Goal: Task Accomplishment & Management: Use online tool/utility

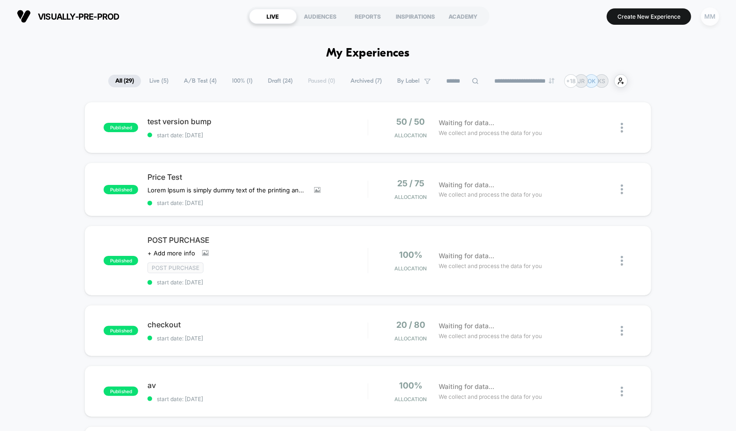
drag, startPoint x: 706, startPoint y: 26, endPoint x: 711, endPoint y: 18, distance: 9.0
click at [711, 18] on button "MM" at bounding box center [710, 16] width 24 height 19
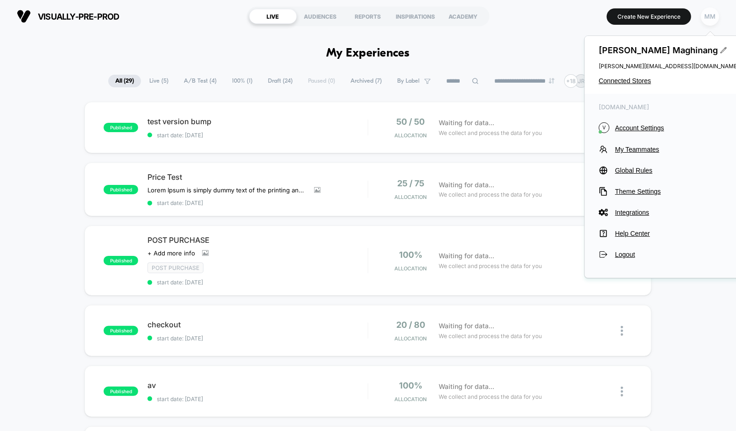
click at [711, 18] on div "MM" at bounding box center [710, 16] width 18 height 18
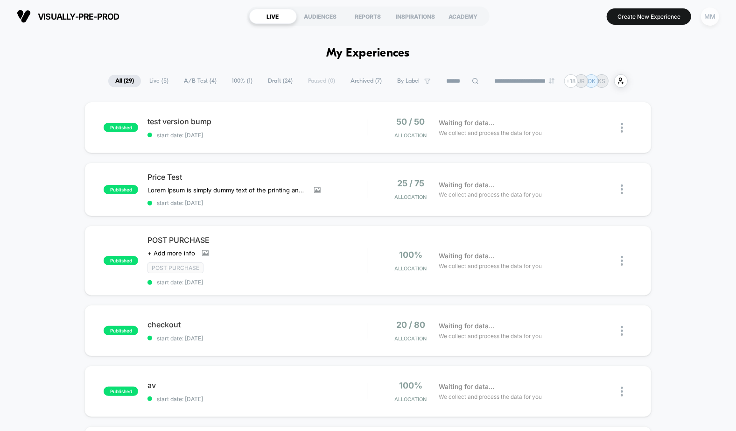
click at [711, 18] on div "MM" at bounding box center [710, 16] width 18 height 18
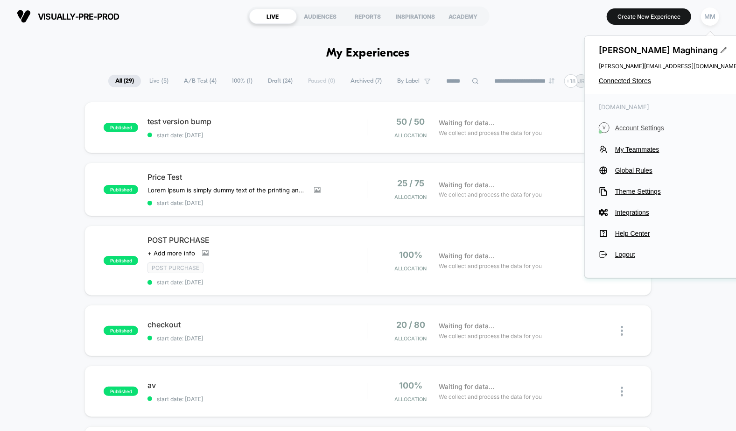
click at [639, 131] on span "Account Settings" at bounding box center [677, 127] width 124 height 7
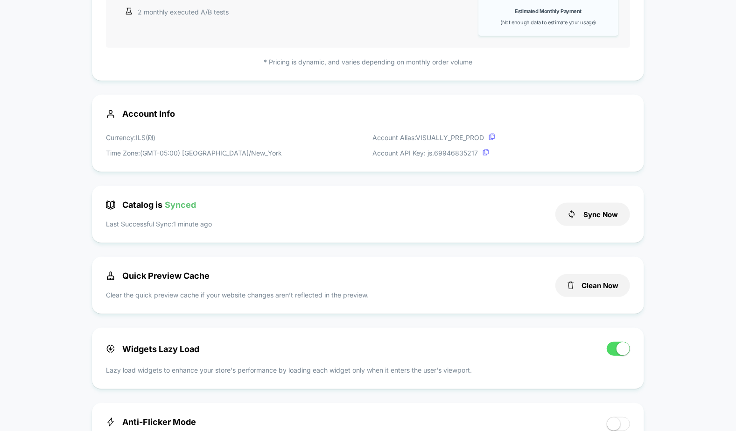
scroll to position [204, 0]
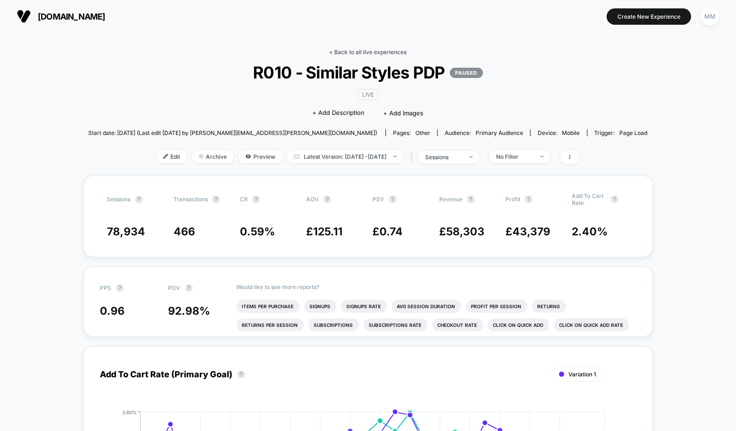
click at [369, 49] on link "< Back to all live experiences" at bounding box center [369, 52] width 78 height 7
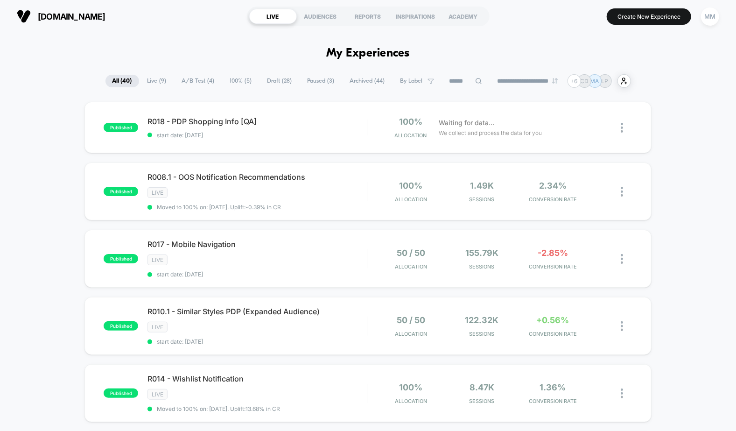
click at [369, 49] on h1 "My Experiences" at bounding box center [368, 54] width 84 height 14
click at [270, 80] on span "Draft ( 28 )" at bounding box center [280, 81] width 39 height 13
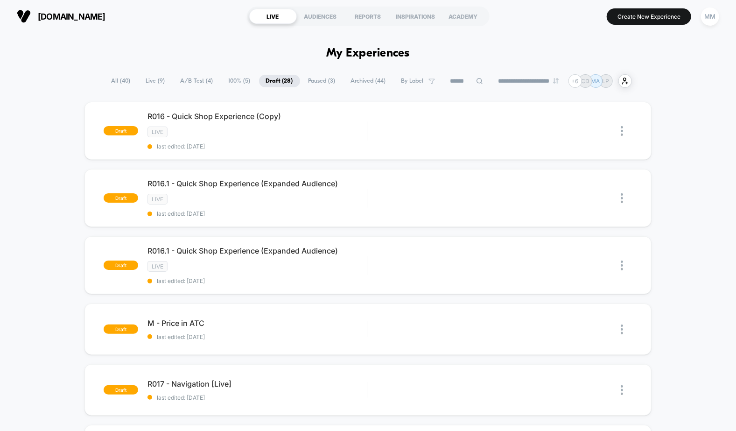
click at [223, 85] on span "100% ( 5 )" at bounding box center [240, 81] width 36 height 13
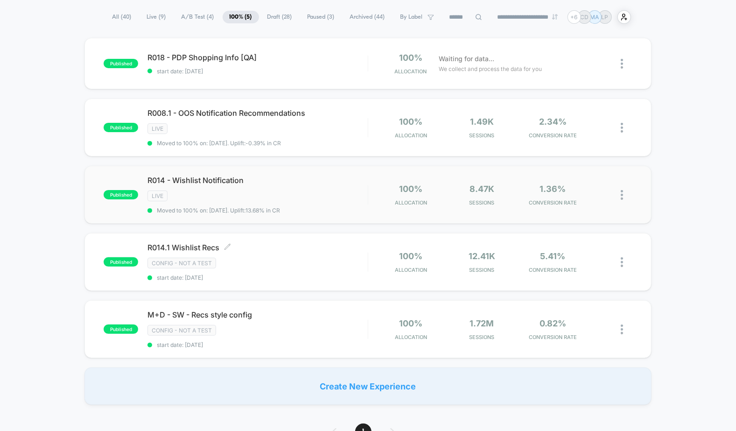
scroll to position [66, 0]
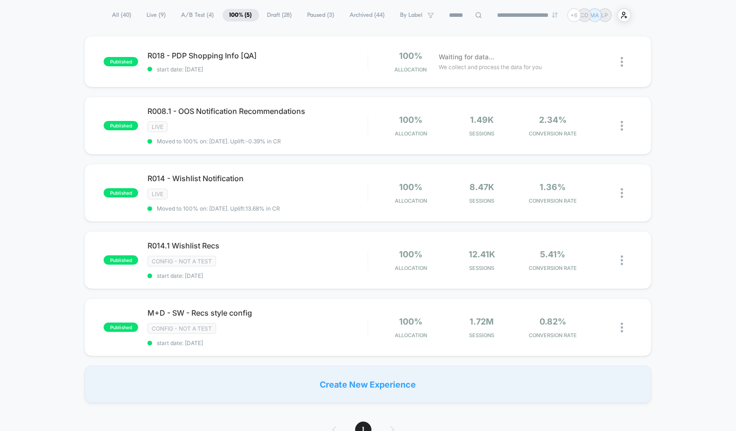
click at [184, 15] on span "A/B Test ( 4 )" at bounding box center [198, 15] width 47 height 13
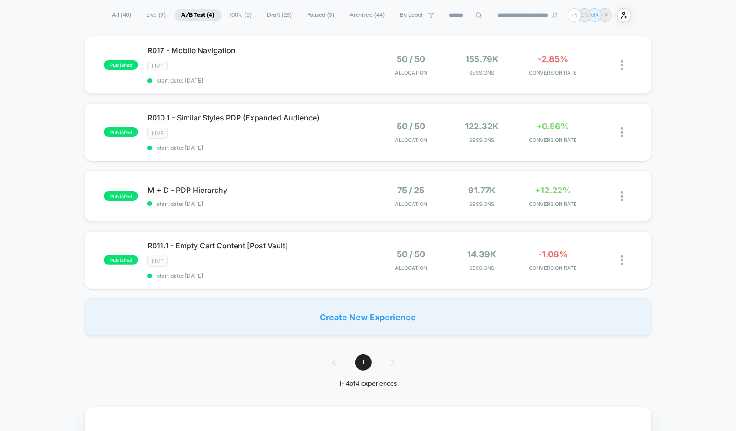
click at [152, 13] on span "Live ( 9 )" at bounding box center [156, 15] width 33 height 13
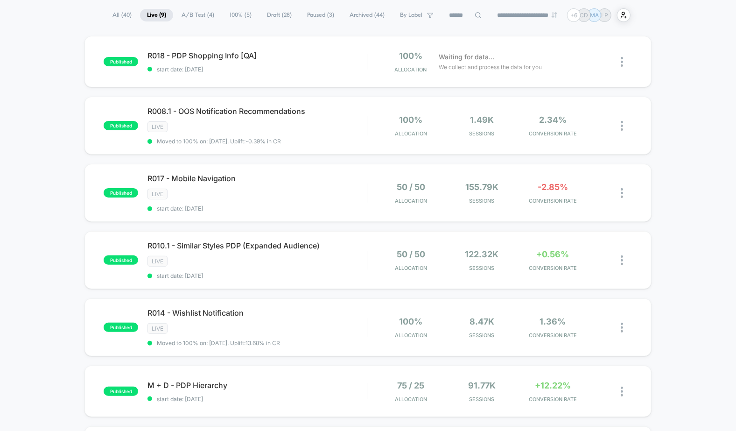
click at [235, 15] on span "100% ( 5 )" at bounding box center [241, 15] width 36 height 13
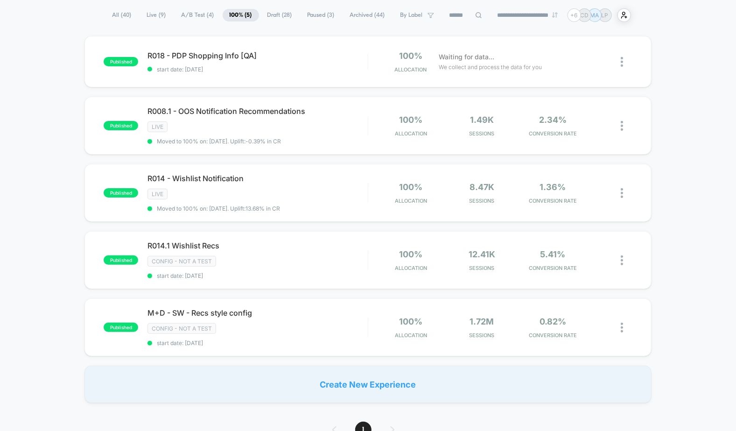
click at [278, 10] on span "Draft ( 28 )" at bounding box center [280, 15] width 39 height 13
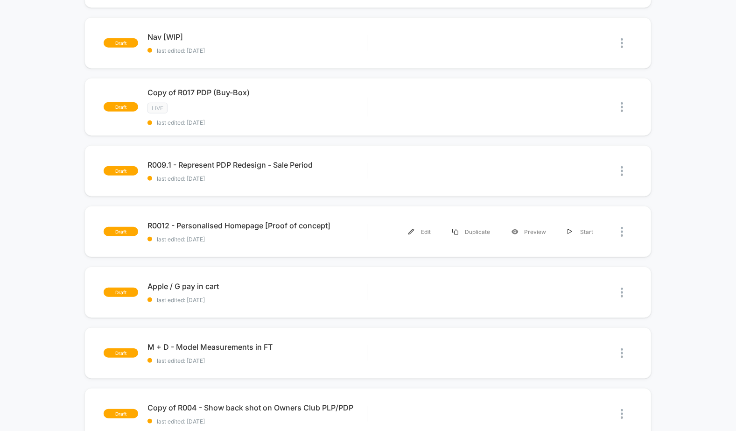
scroll to position [0, 0]
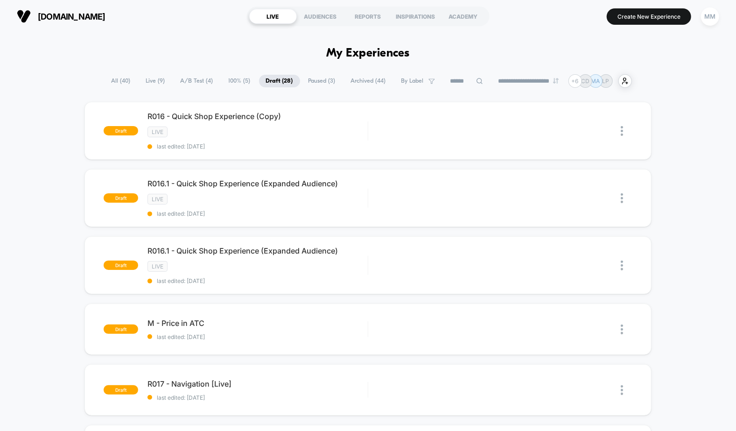
click at [316, 83] on span "Paused ( 3 )" at bounding box center [322, 81] width 41 height 13
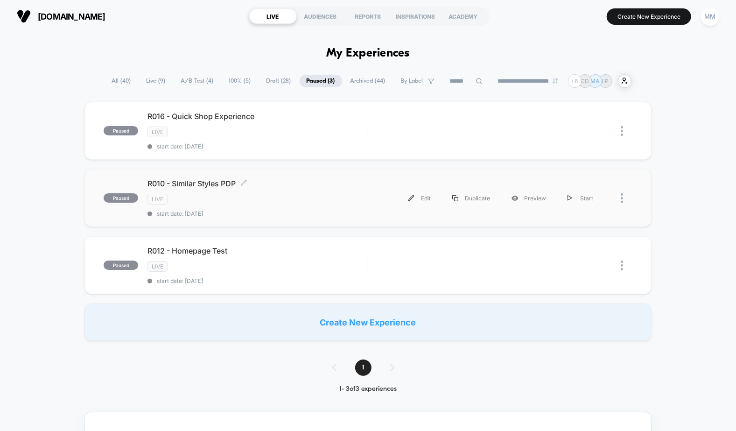
click at [344, 189] on div "R010 - Similar Styles PDP Click to edit experience details Click to edit experi…" at bounding box center [258, 198] width 220 height 38
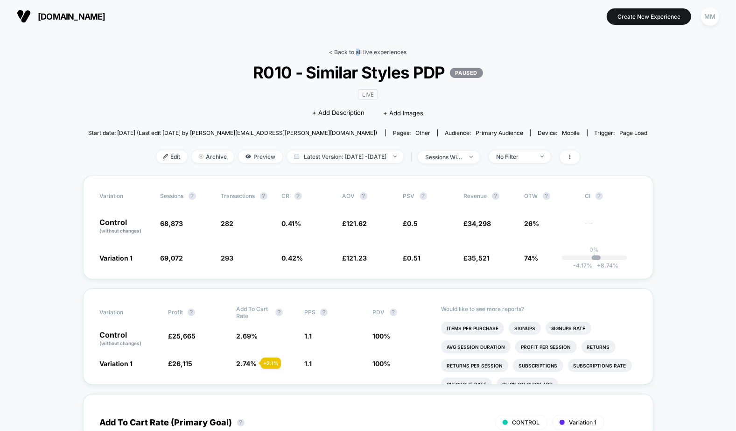
drag, startPoint x: 357, startPoint y: 48, endPoint x: 359, endPoint y: 53, distance: 6.3
click at [359, 53] on link "< Back to all live experiences" at bounding box center [369, 52] width 78 height 7
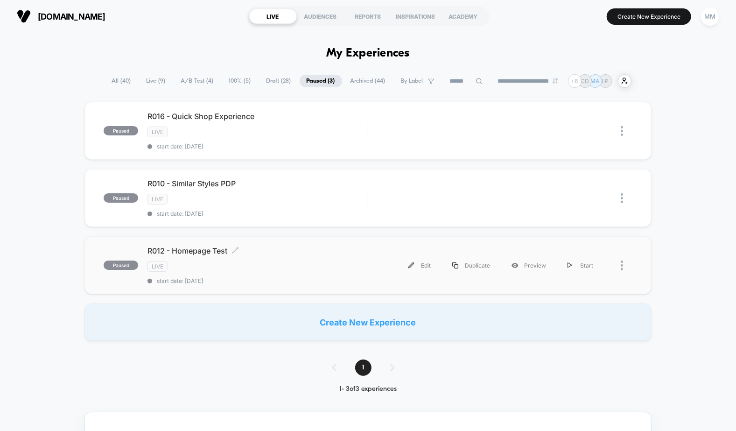
click at [319, 251] on div "R012 - Homepage Test Click to edit experience details Click to edit experience …" at bounding box center [258, 265] width 220 height 38
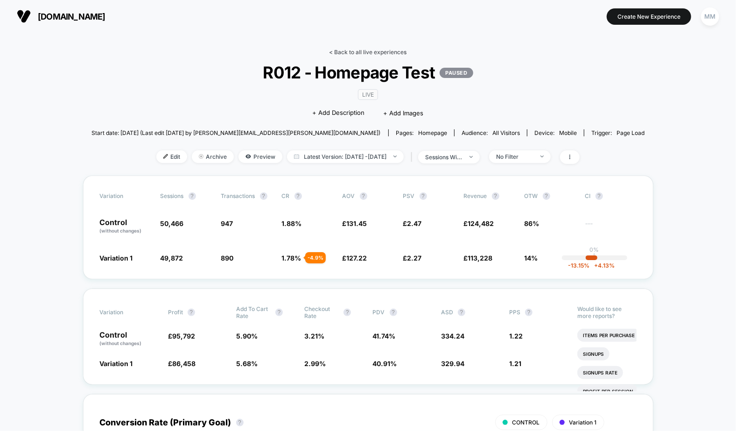
click at [361, 54] on link "< Back to all live experiences" at bounding box center [369, 52] width 78 height 7
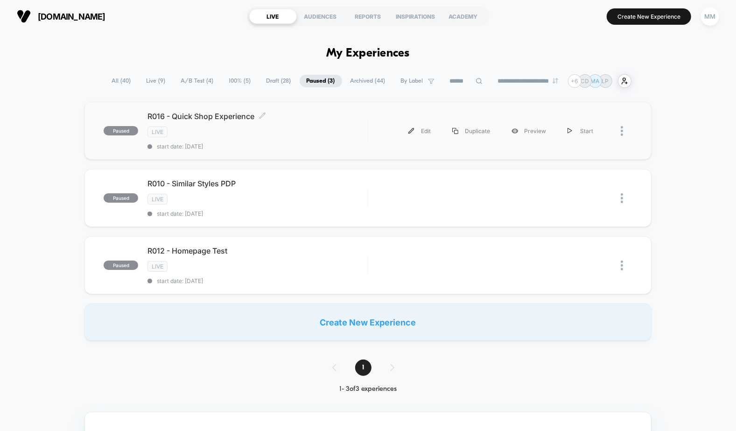
click at [295, 127] on div "LIVE" at bounding box center [258, 132] width 220 height 11
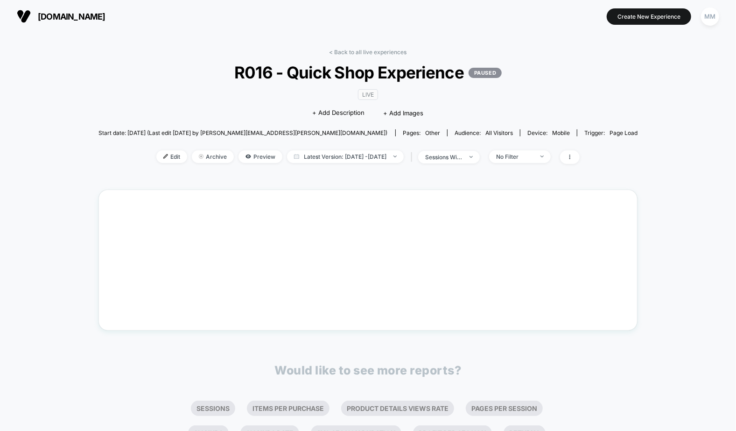
scroll to position [114, 0]
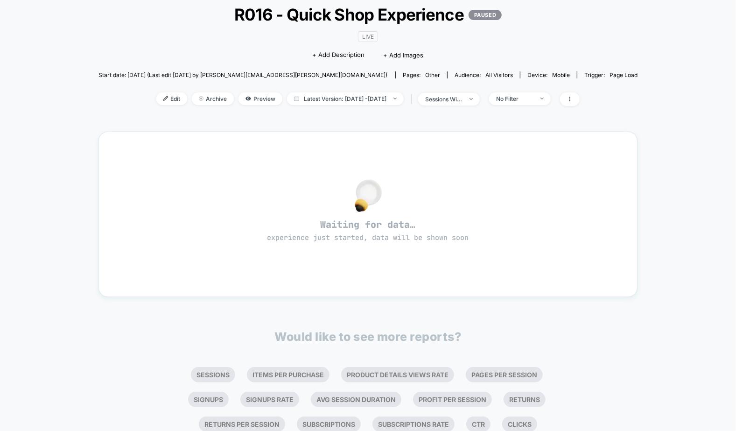
scroll to position [55, 0]
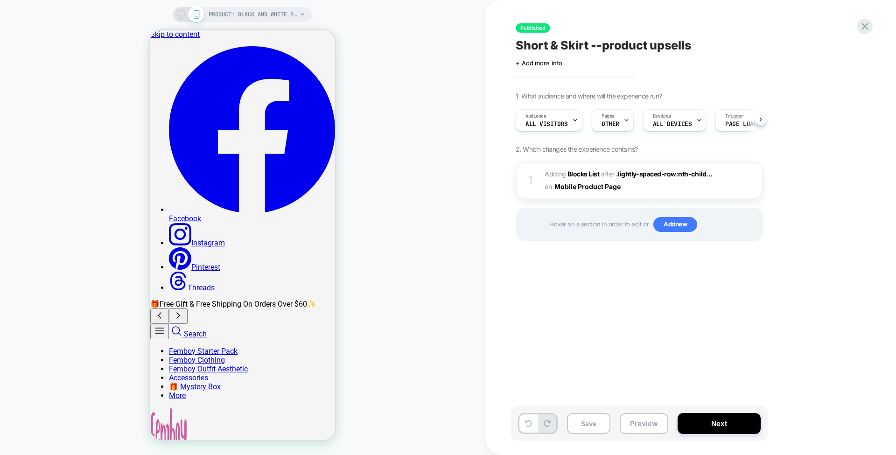
scroll to position [0, 0]
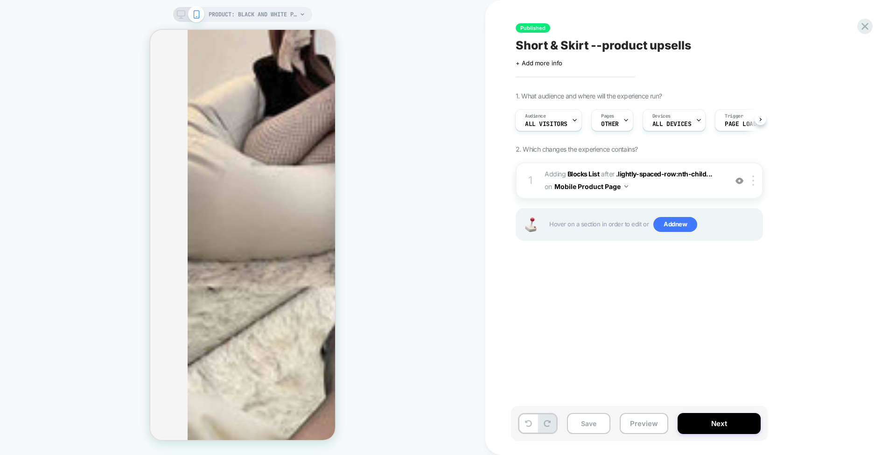
scroll to position [591, 0]
click at [737, 180] on img at bounding box center [740, 181] width 8 height 8
click at [740, 179] on img at bounding box center [740, 181] width 8 height 8
click at [742, 182] on img at bounding box center [740, 181] width 8 height 8
click at [670, 172] on span ".lightly-spaced-row:nth-child..." at bounding box center [664, 174] width 97 height 8
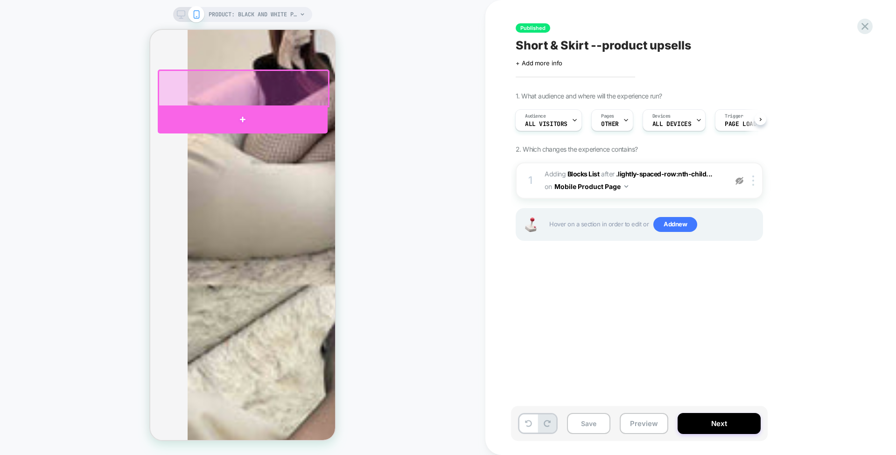
click at [298, 120] on div at bounding box center [243, 120] width 170 height 28
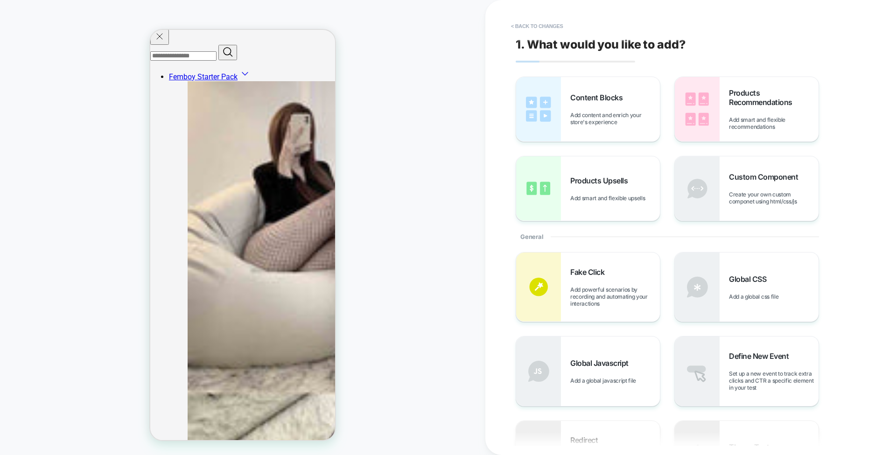
scroll to position [482, 0]
click at [598, 100] on span "Content Blocks" at bounding box center [599, 97] width 57 height 9
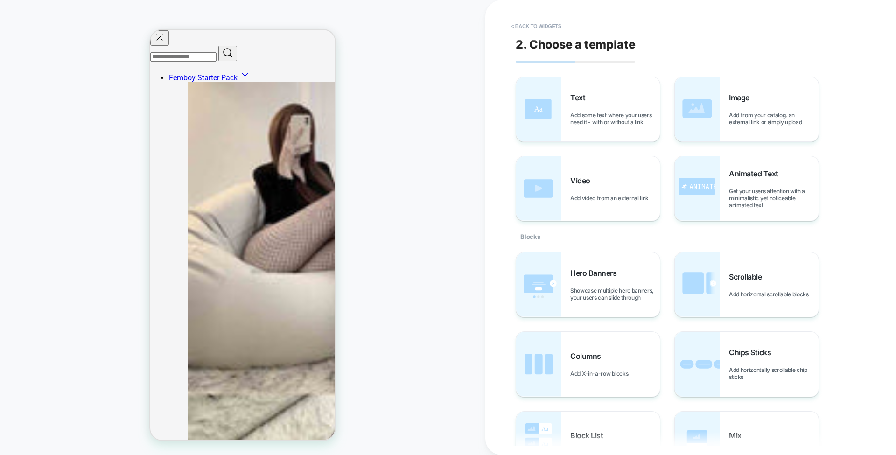
scroll to position [529, 0]
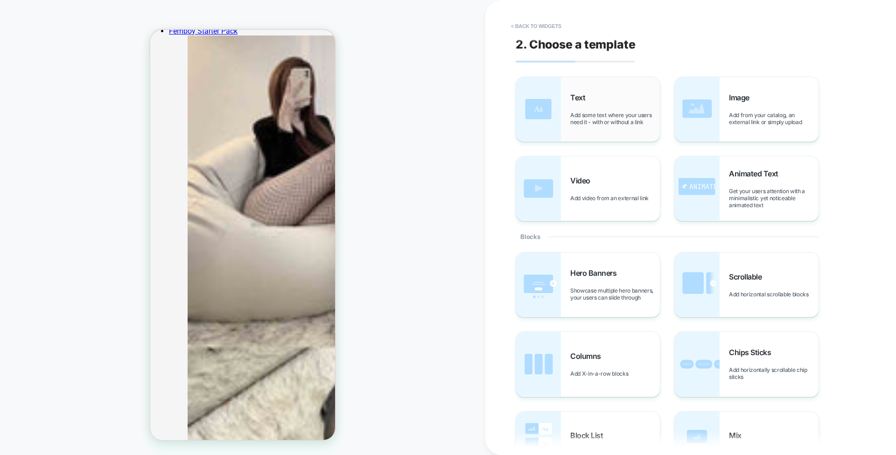
click at [592, 113] on span "Add some text where your users need it - with or without a link" at bounding box center [616, 119] width 90 height 14
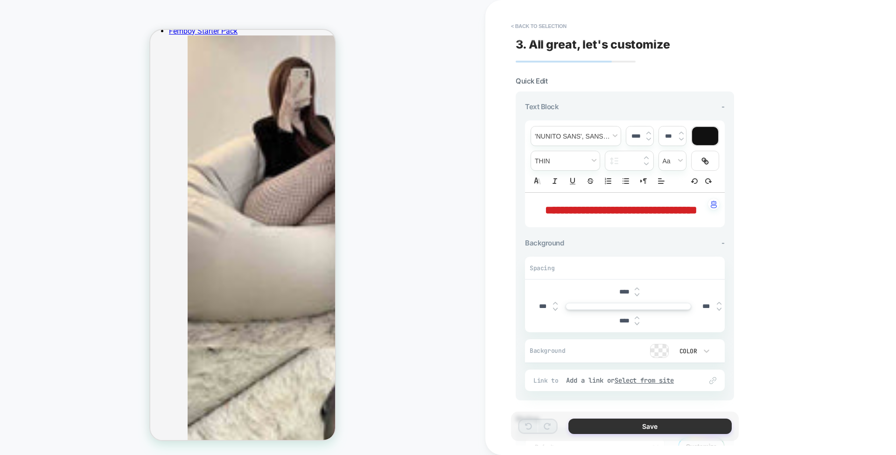
click at [617, 424] on button "Save" at bounding box center [650, 426] width 163 height 15
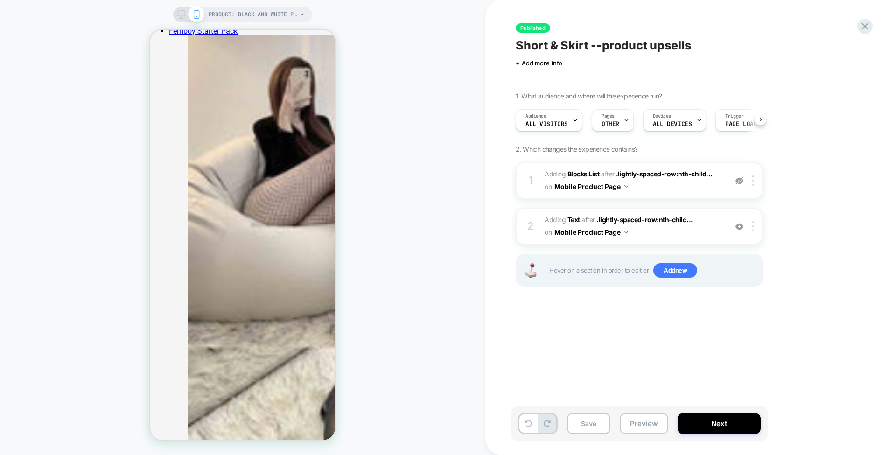
scroll to position [0, 0]
click at [739, 178] on img at bounding box center [740, 181] width 8 height 8
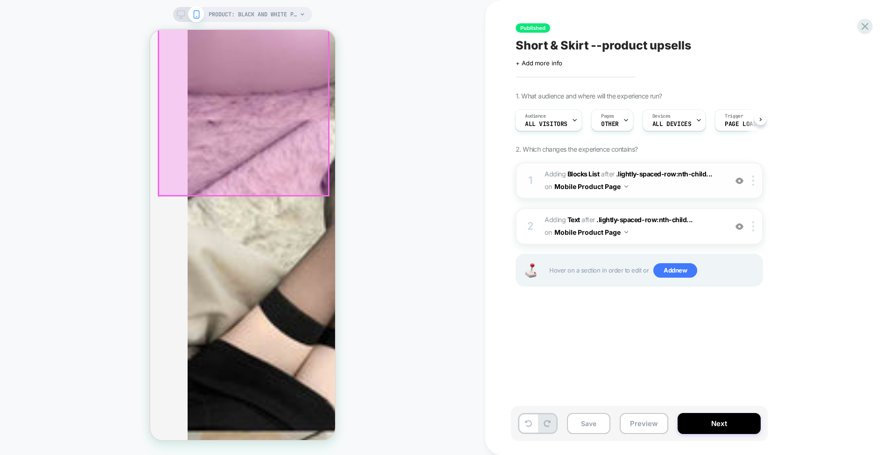
scroll to position [756, 0]
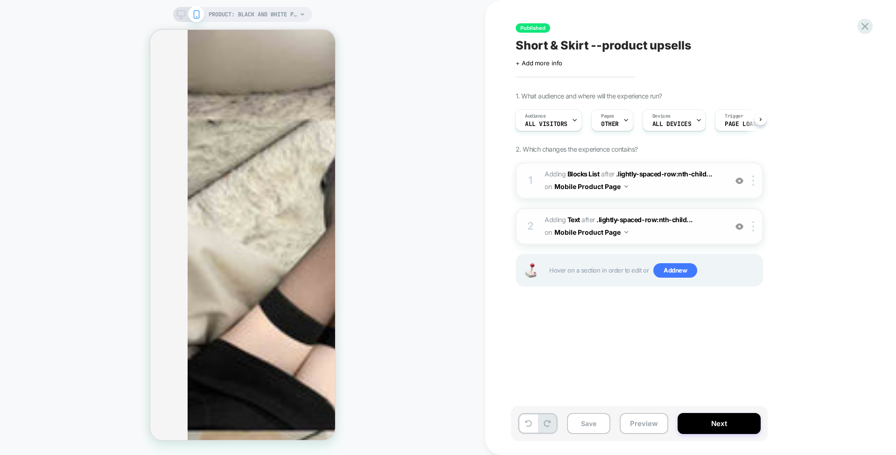
click at [754, 232] on div "2 #_loomi_addon_1758034370295 Adding Text AFTER .lightly-spaced-row:nth-child..…" at bounding box center [639, 226] width 247 height 36
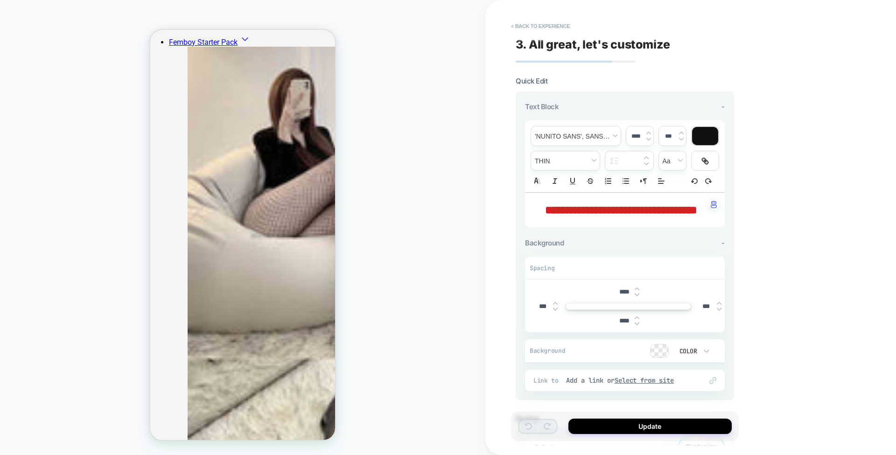
scroll to position [488, 0]
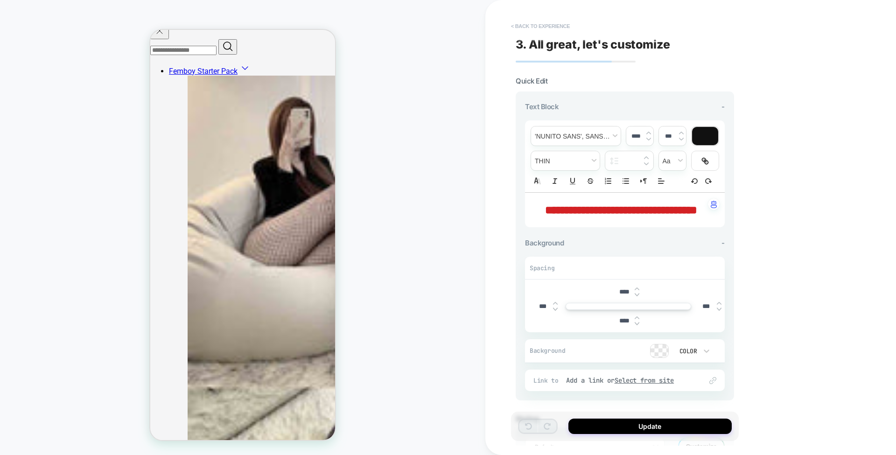
click at [536, 26] on button "< Back to experience" at bounding box center [541, 26] width 68 height 15
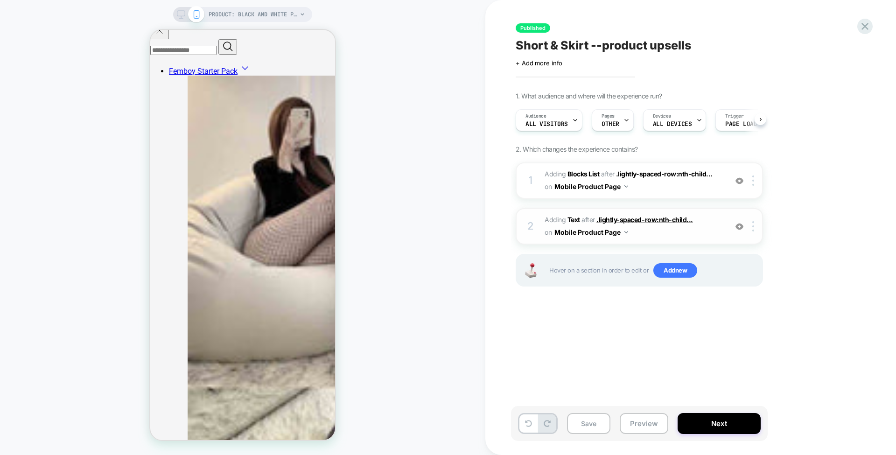
scroll to position [0, 0]
click at [754, 233] on div "2 #_loomi_addon_1758034370295 Adding Text AFTER .lightly-spaced-row:nth-child..…" at bounding box center [639, 226] width 247 height 36
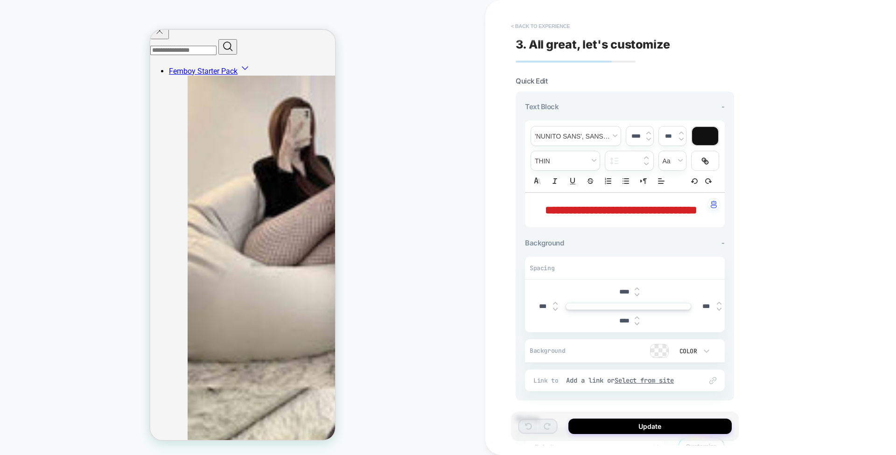
click at [546, 26] on button "< Back to experience" at bounding box center [541, 26] width 68 height 15
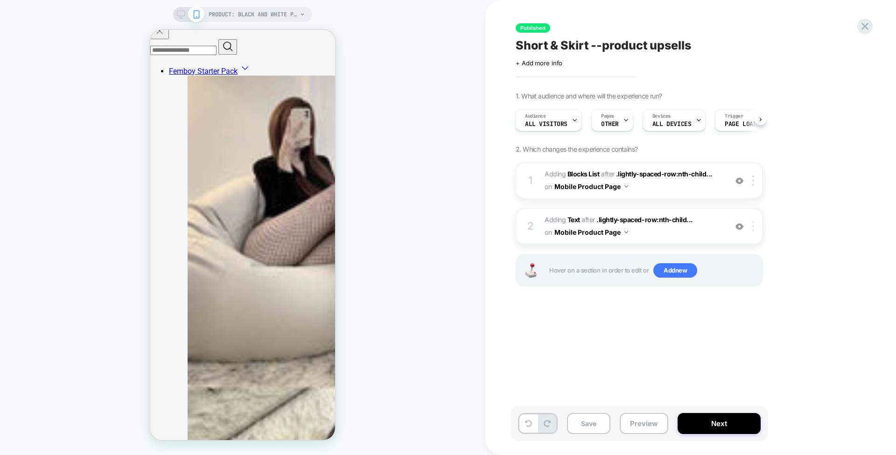
click at [754, 225] on img at bounding box center [754, 226] width 2 height 10
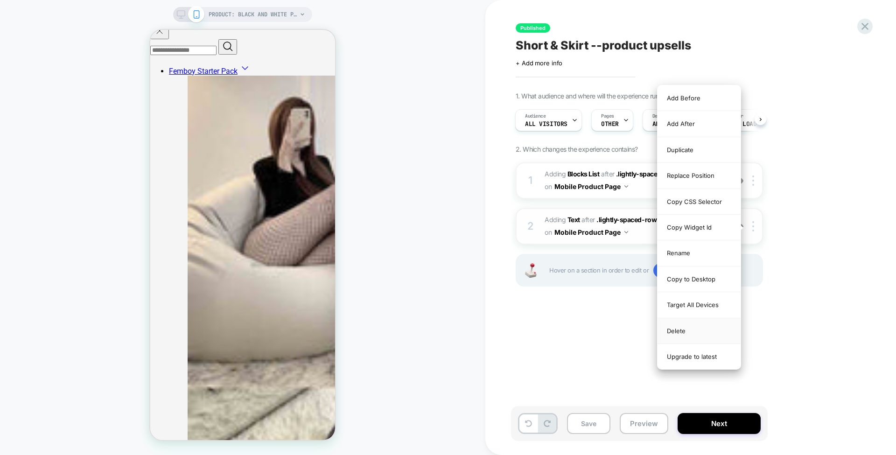
click at [700, 329] on div "Delete" at bounding box center [699, 331] width 83 height 26
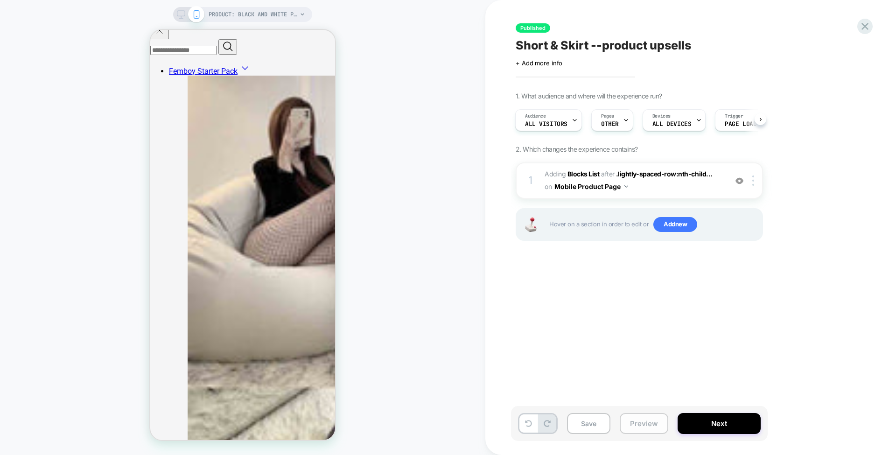
click at [650, 426] on button "Preview" at bounding box center [644, 423] width 49 height 21
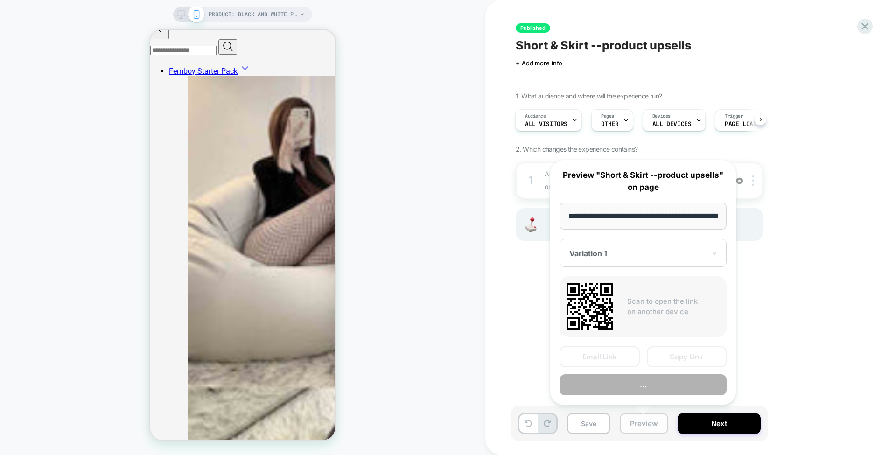
scroll to position [0, 201]
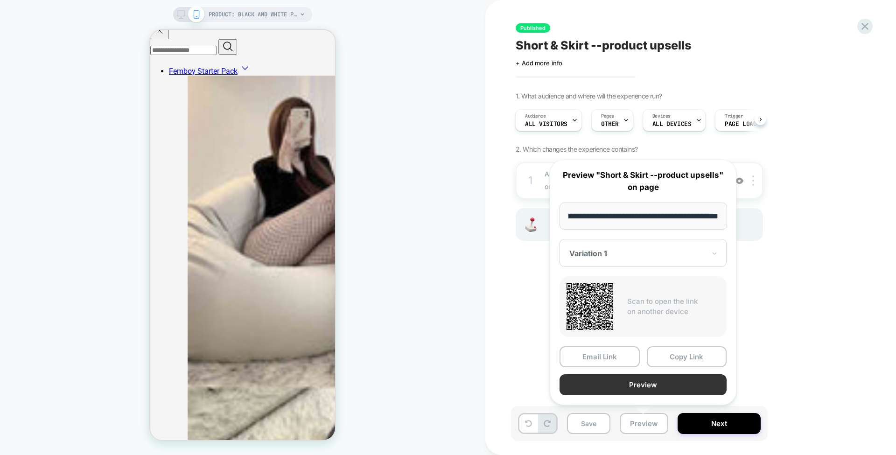
click at [603, 383] on button "Preview" at bounding box center [643, 384] width 167 height 21
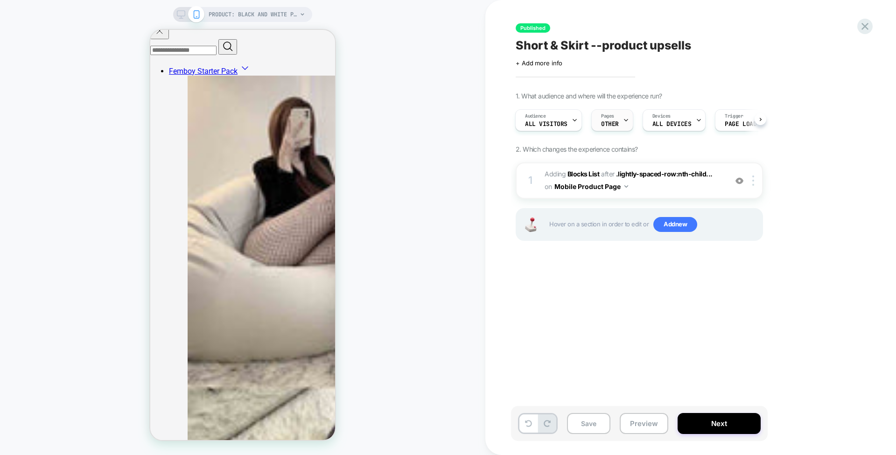
click at [617, 125] on div "Pages OTHER" at bounding box center [610, 120] width 36 height 21
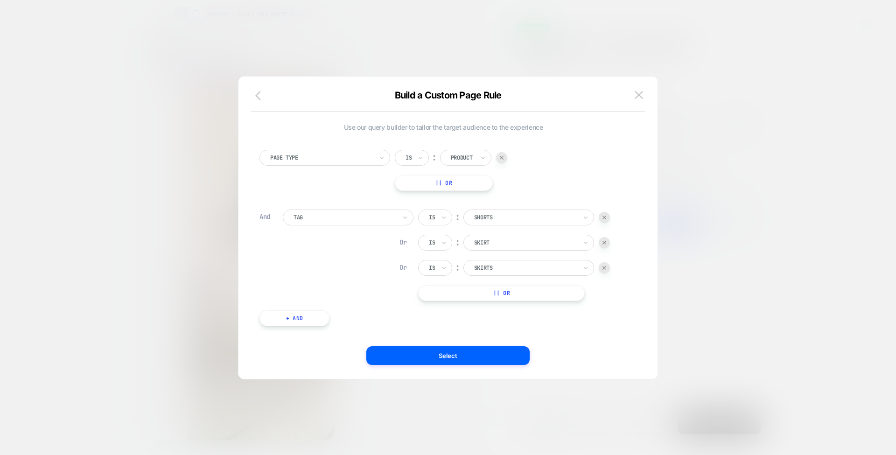
click at [261, 97] on icon "button" at bounding box center [260, 95] width 11 height 11
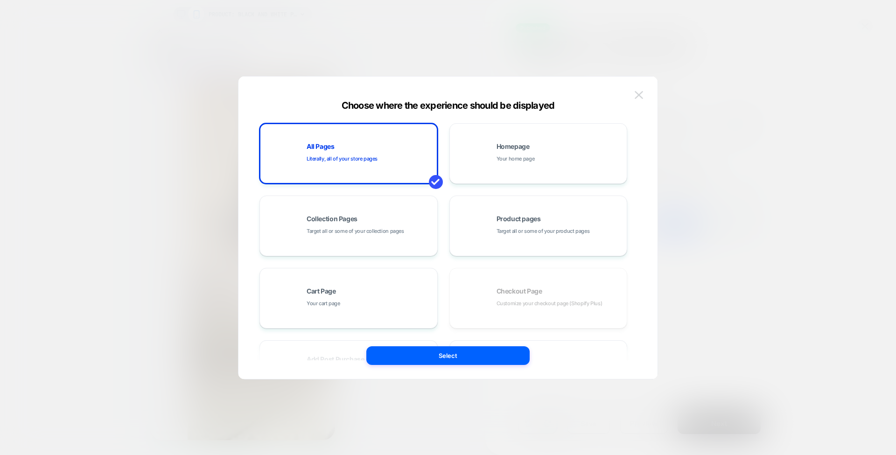
click at [637, 99] on img at bounding box center [639, 95] width 8 height 8
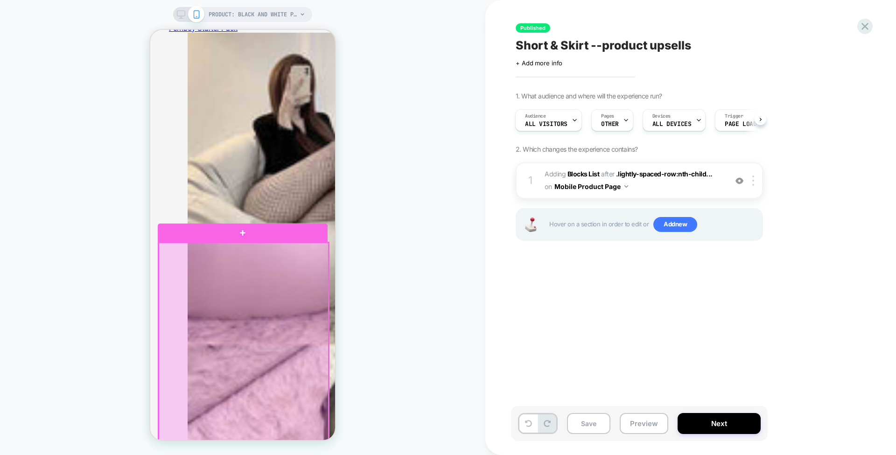
scroll to position [530, 0]
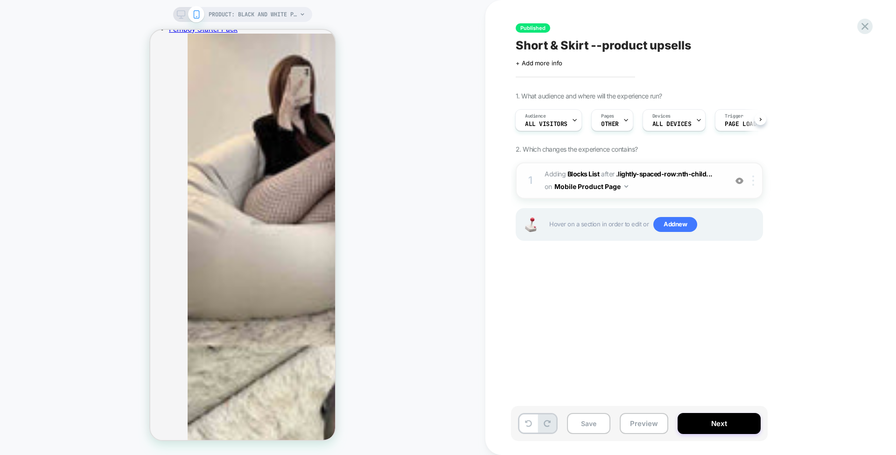
click at [755, 182] on div at bounding box center [754, 181] width 15 height 10
click at [756, 181] on div at bounding box center [754, 181] width 15 height 10
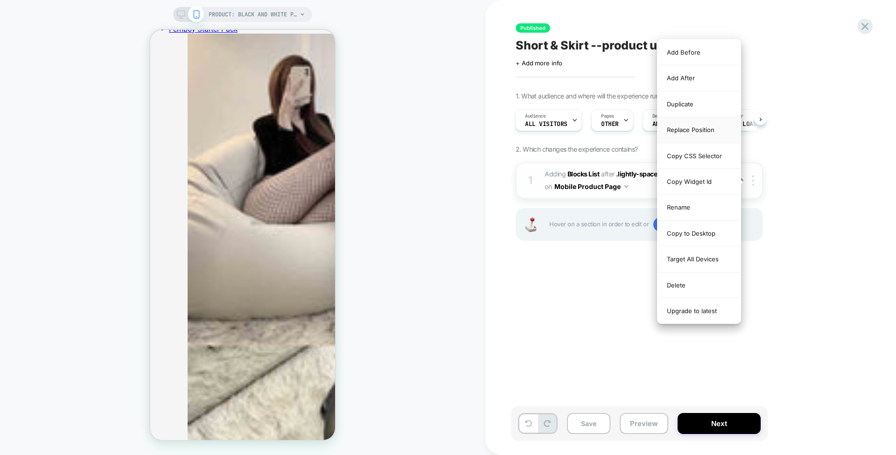
click at [700, 126] on div "Replace Position" at bounding box center [699, 130] width 83 height 26
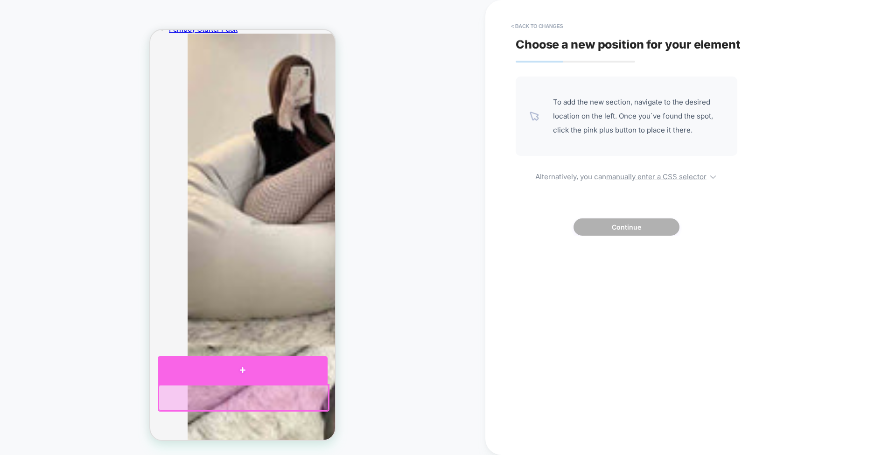
click at [290, 374] on div at bounding box center [243, 370] width 170 height 28
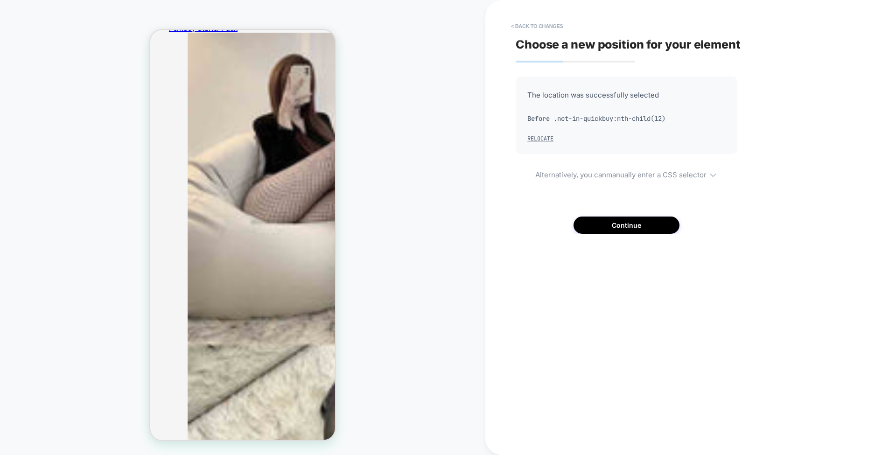
scroll to position [516, 0]
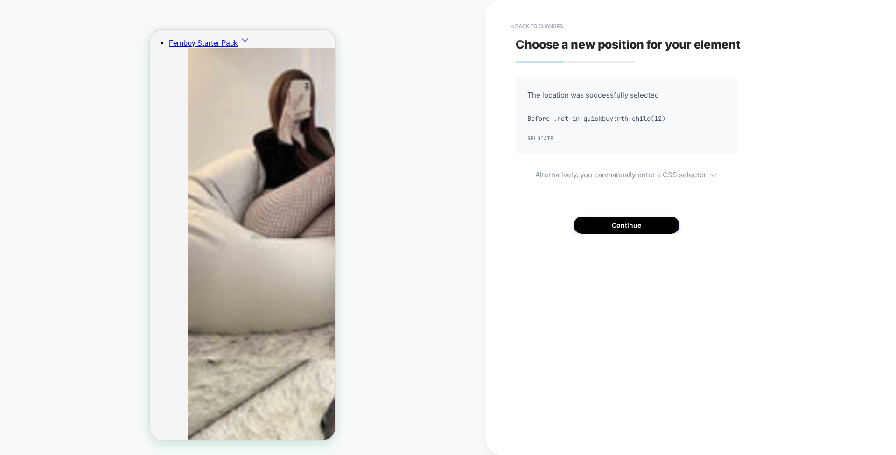
click at [541, 139] on button "Relocate" at bounding box center [541, 138] width 26 height 7
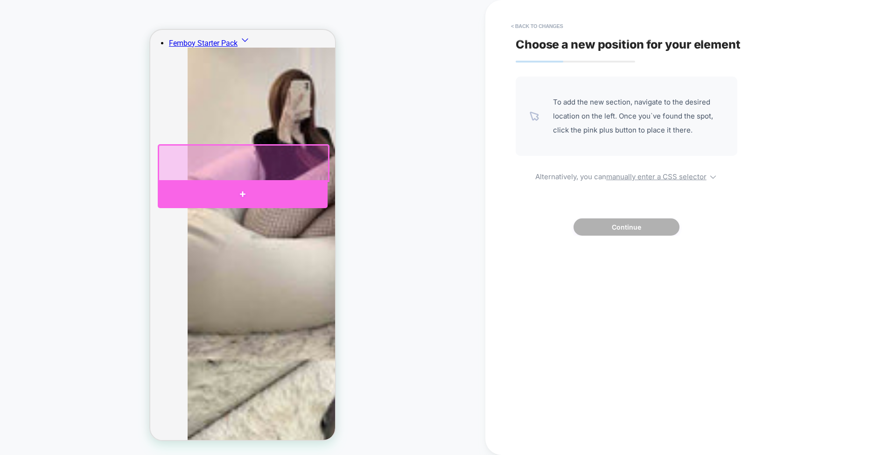
click at [316, 189] on div at bounding box center [243, 194] width 170 height 28
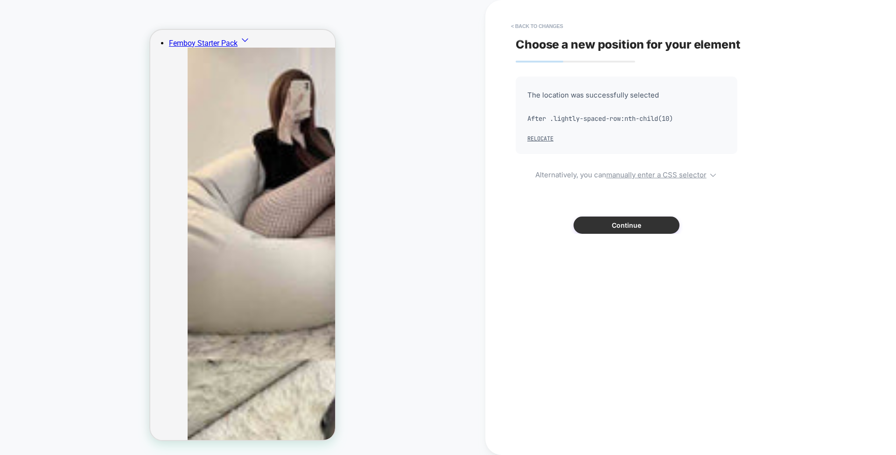
click at [617, 231] on button "Continue" at bounding box center [627, 225] width 106 height 17
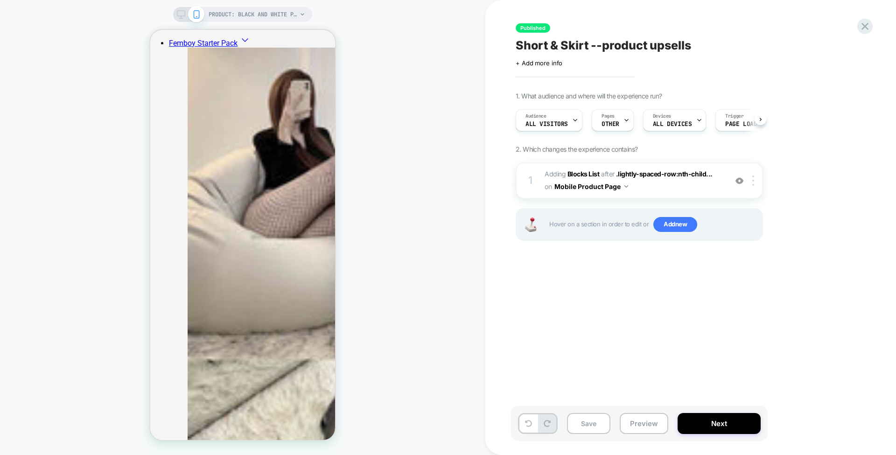
scroll to position [0, 0]
click at [753, 184] on img at bounding box center [754, 181] width 2 height 10
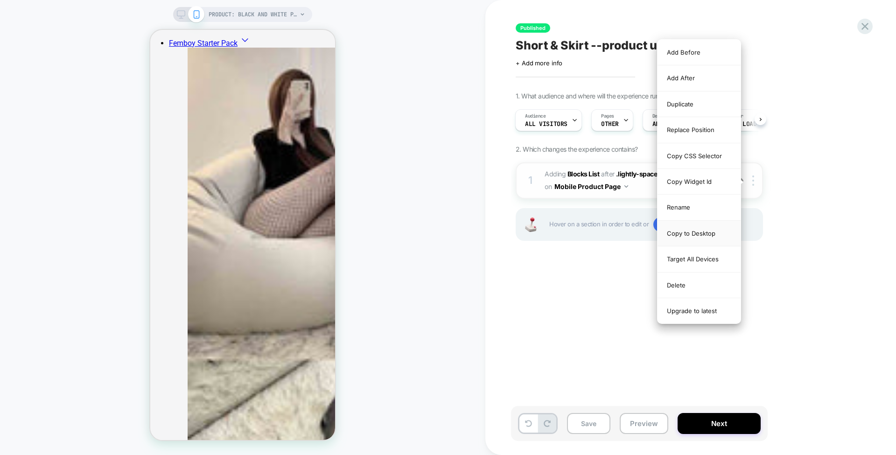
click at [689, 226] on div "Copy to Desktop" at bounding box center [699, 234] width 83 height 26
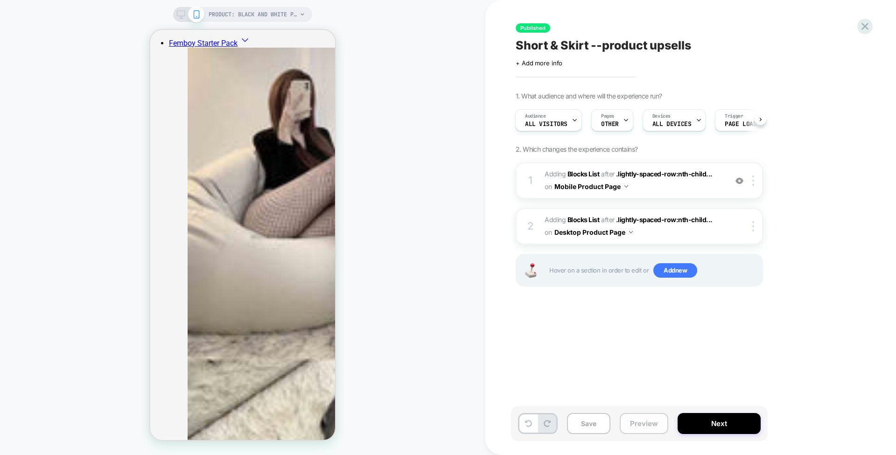
click at [656, 423] on button "Preview" at bounding box center [644, 423] width 49 height 21
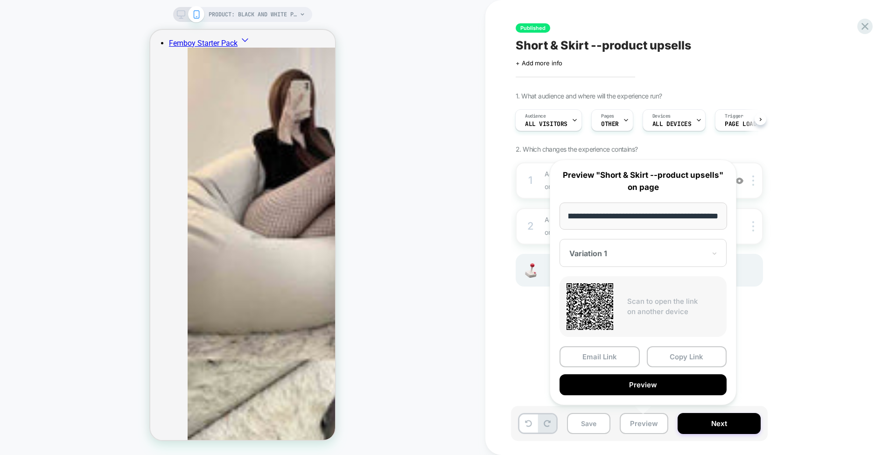
scroll to position [0, 0]
click at [182, 7] on div "PRODUCT: Black And White Plaid Colorblock Skirt" at bounding box center [242, 14] width 139 height 15
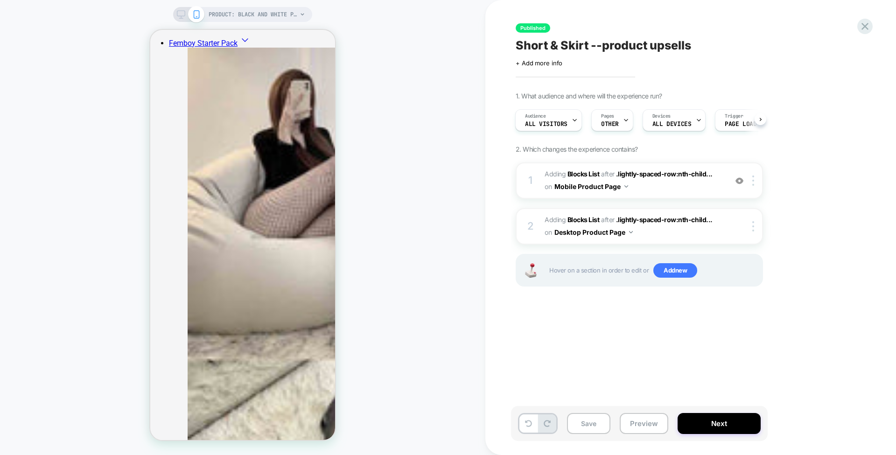
drag, startPoint x: 182, startPoint y: 10, endPoint x: 512, endPoint y: 185, distance: 373.9
click at [182, 10] on icon at bounding box center [181, 14] width 8 height 8
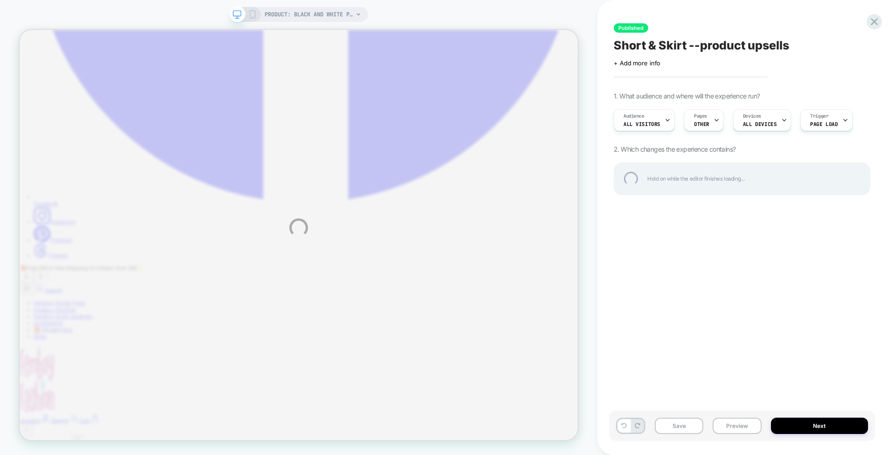
scroll to position [487, 0]
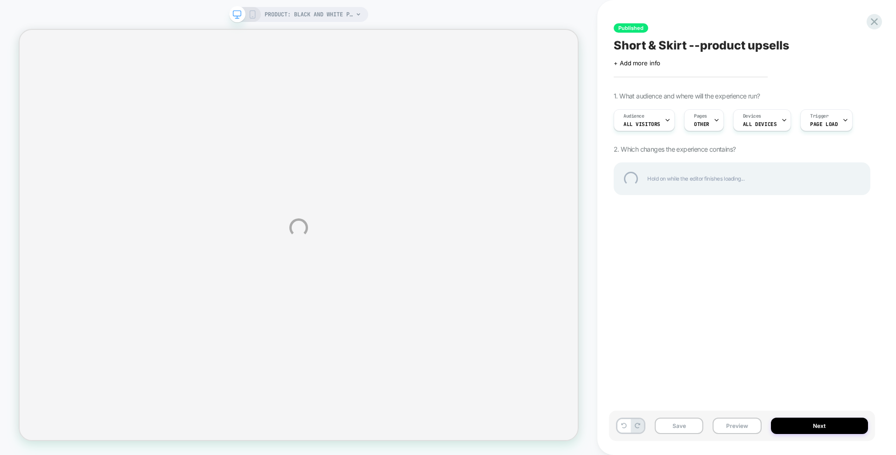
click at [677, 430] on div "PRODUCT: Black And White Plaid Colorblock Skirt PRODUCT: Black And White Plaid …" at bounding box center [448, 227] width 896 height 455
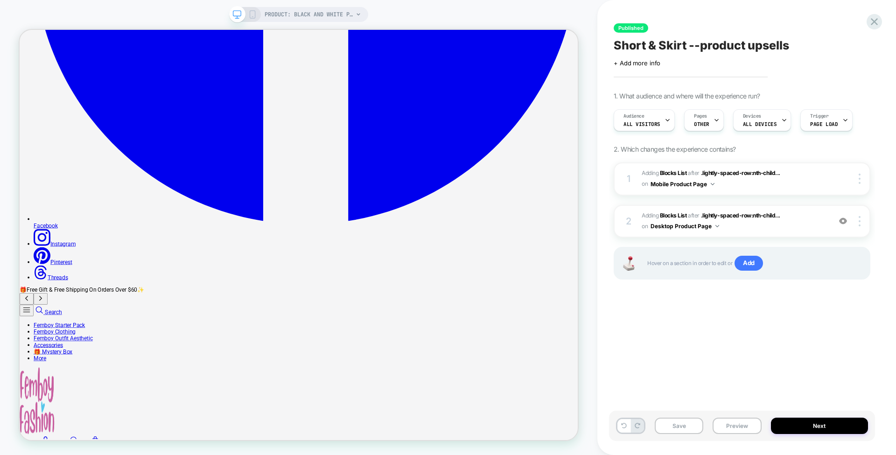
scroll to position [0, 0]
click at [680, 420] on button "Save" at bounding box center [679, 426] width 49 height 16
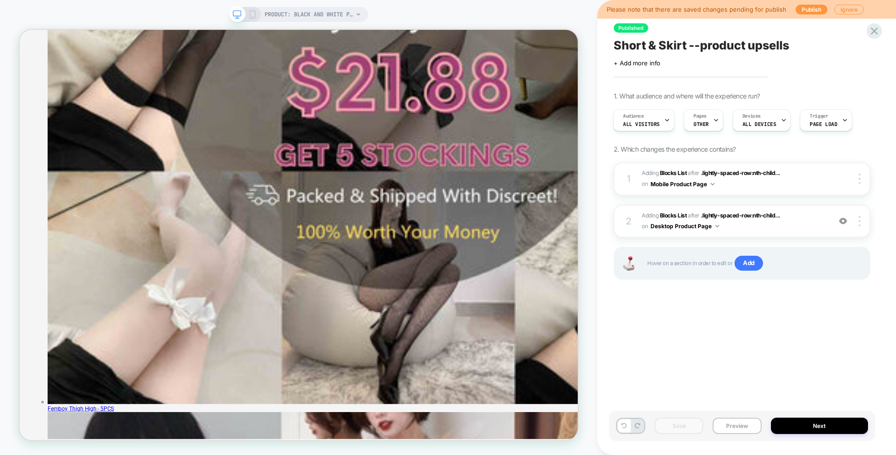
scroll to position [1529, 0]
